Goal: Find specific page/section: Find specific page/section

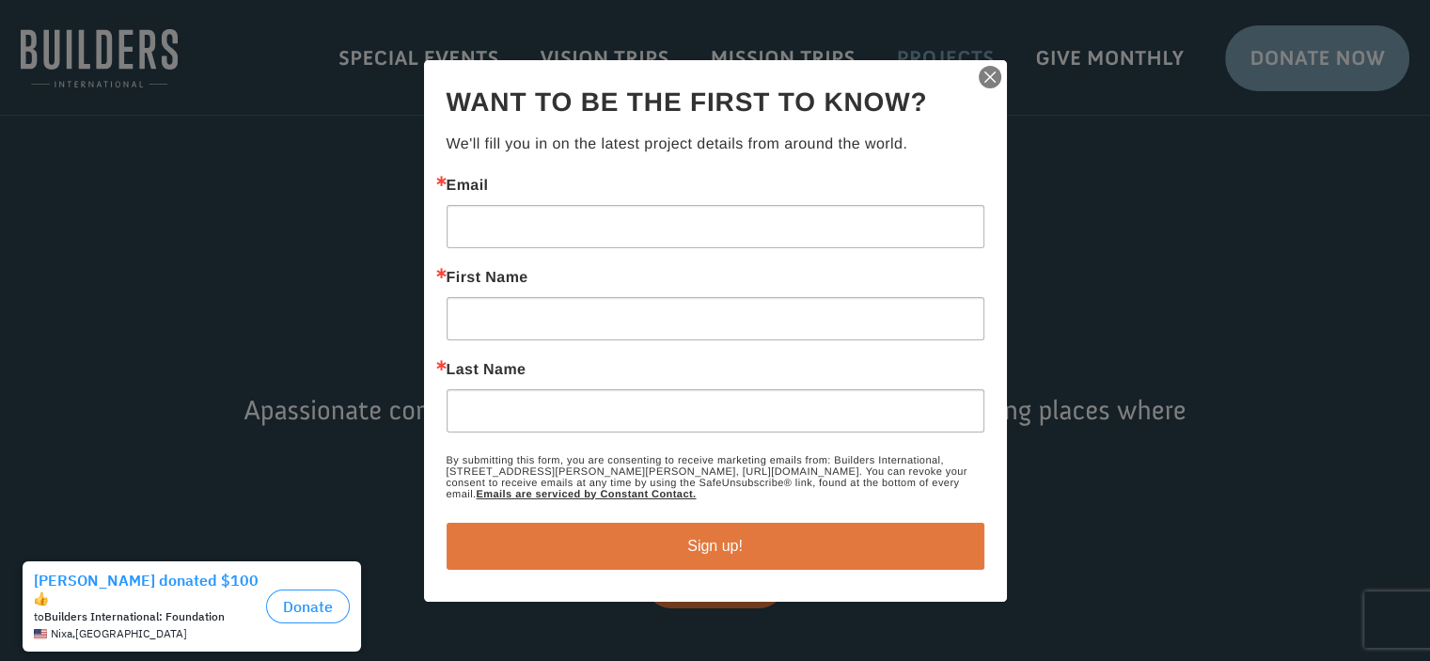
click at [987, 71] on img "button" at bounding box center [990, 77] width 26 height 26
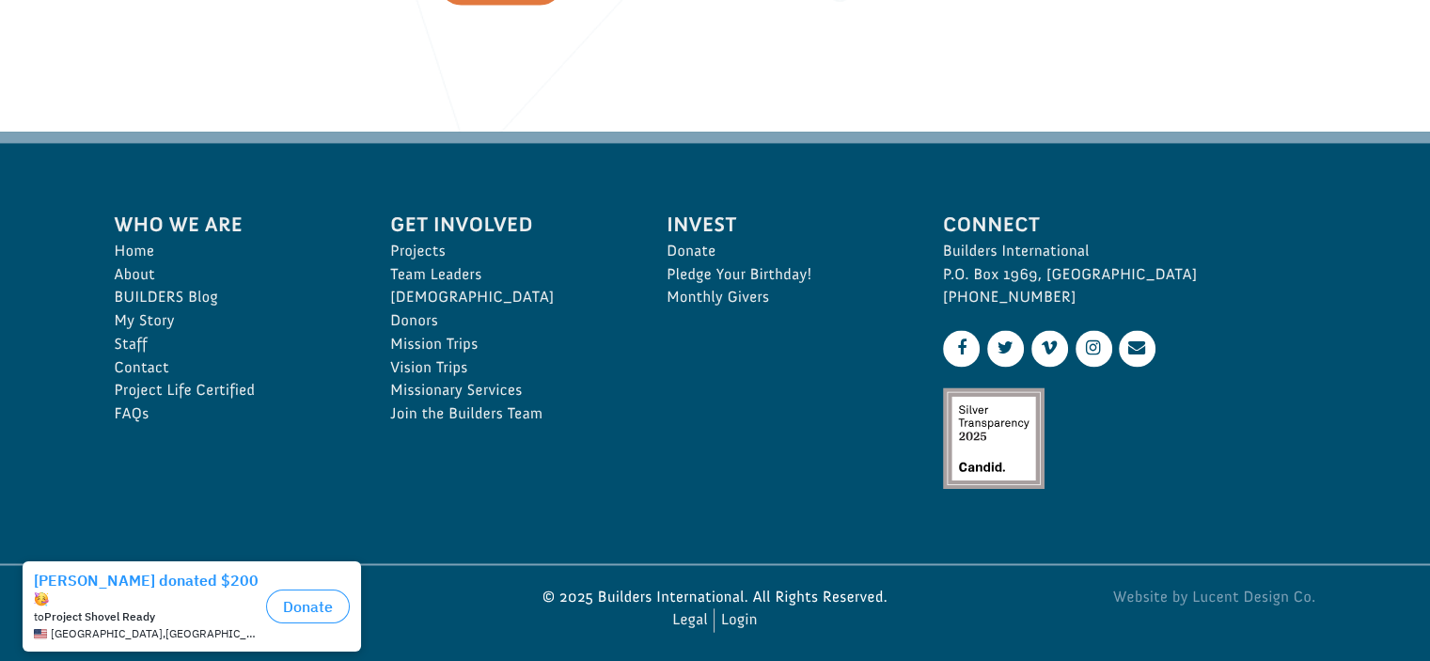
scroll to position [2891, 0]
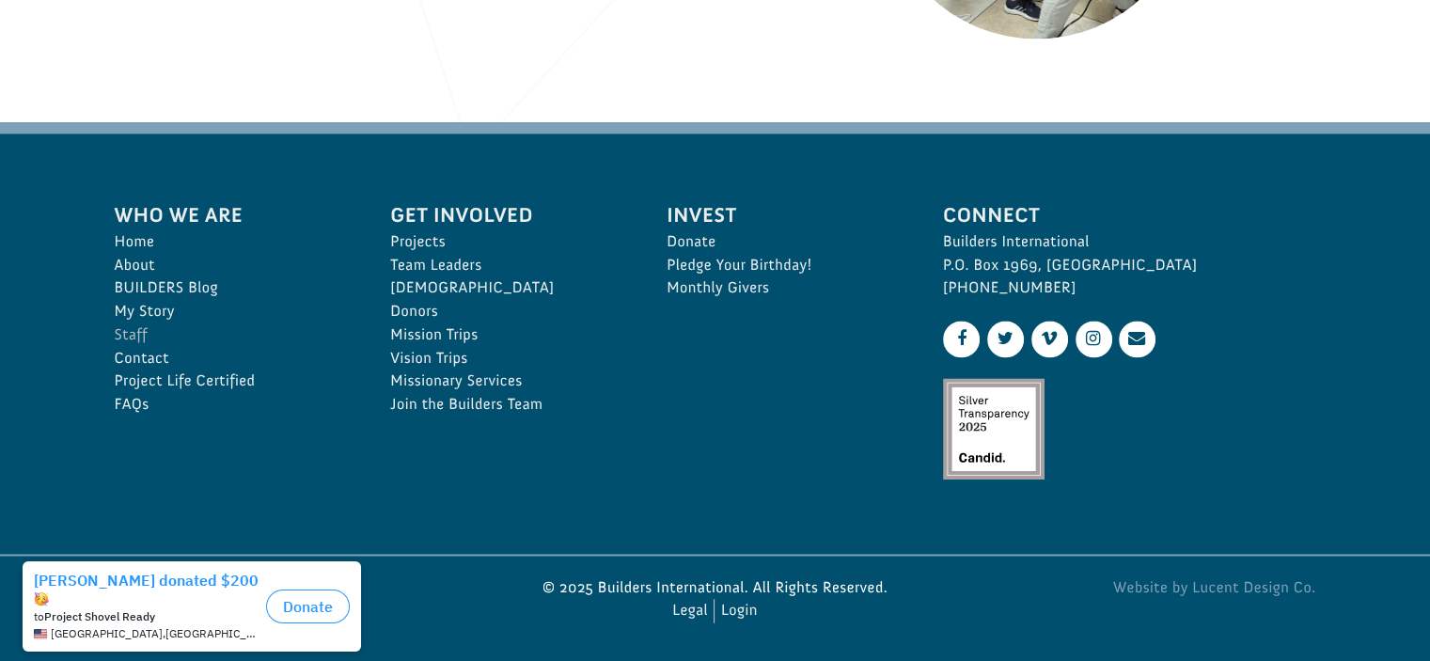
click at [139, 327] on link "Staff" at bounding box center [232, 335] width 235 height 24
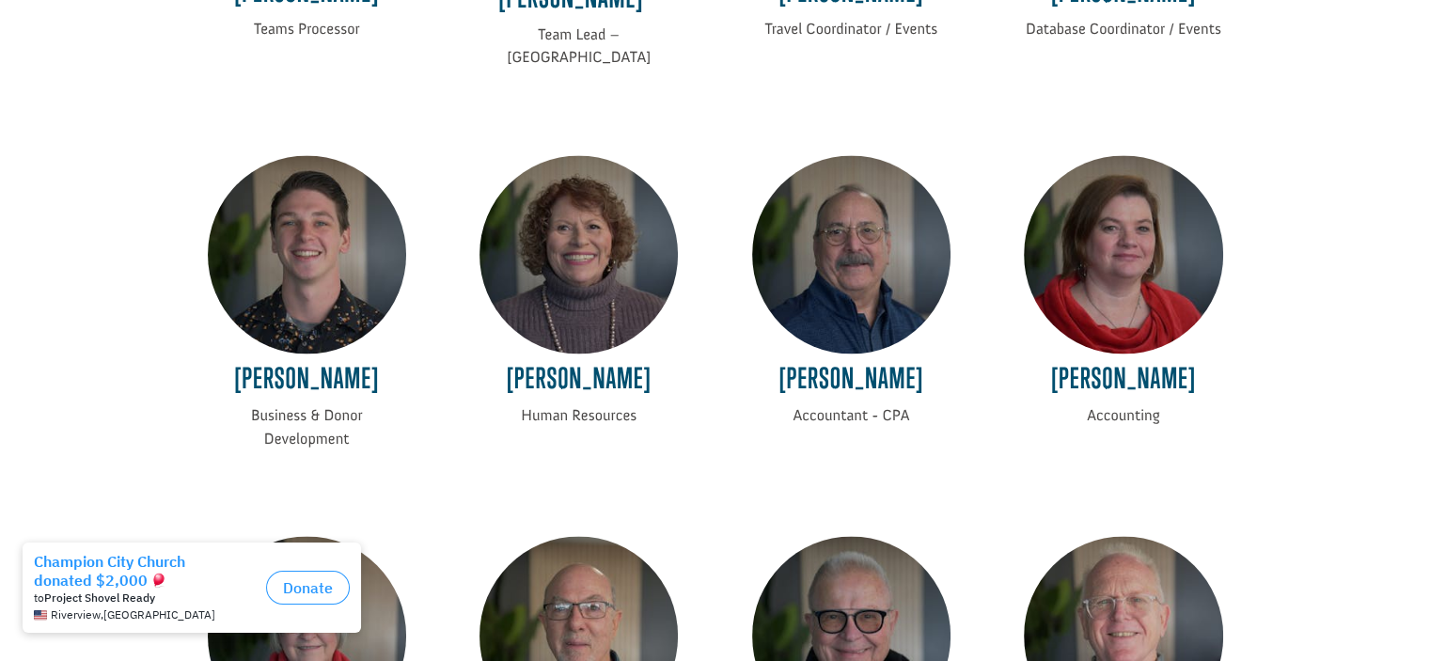
scroll to position [2909, 0]
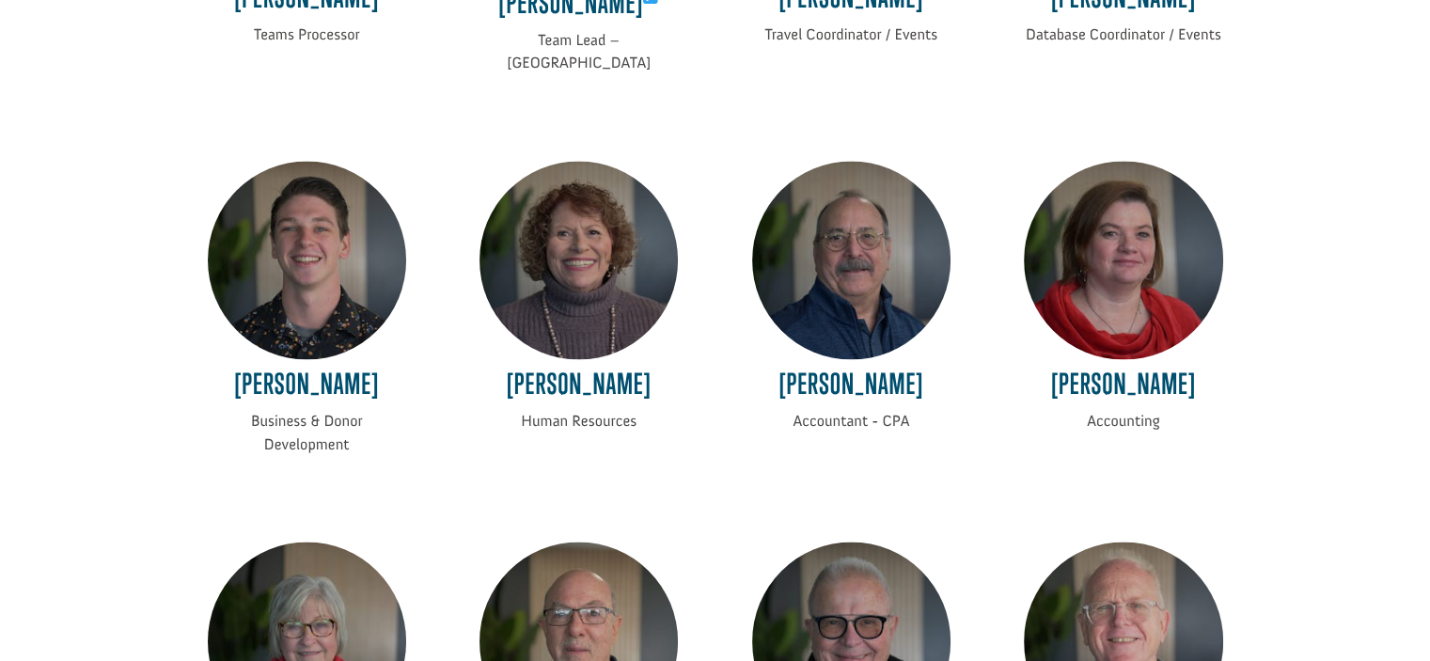
click at [290, 287] on img at bounding box center [307, 260] width 198 height 198
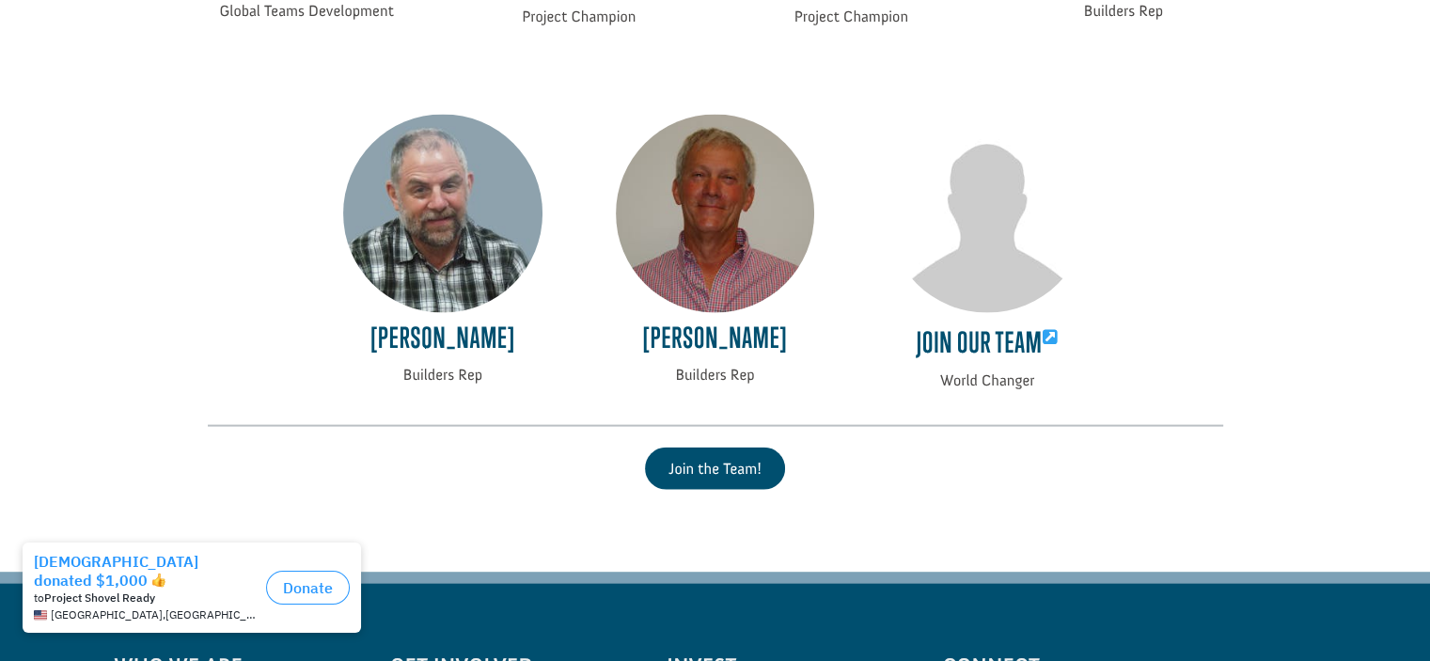
scroll to position [4088, 0]
